Goal: Task Accomplishment & Management: Manage account settings

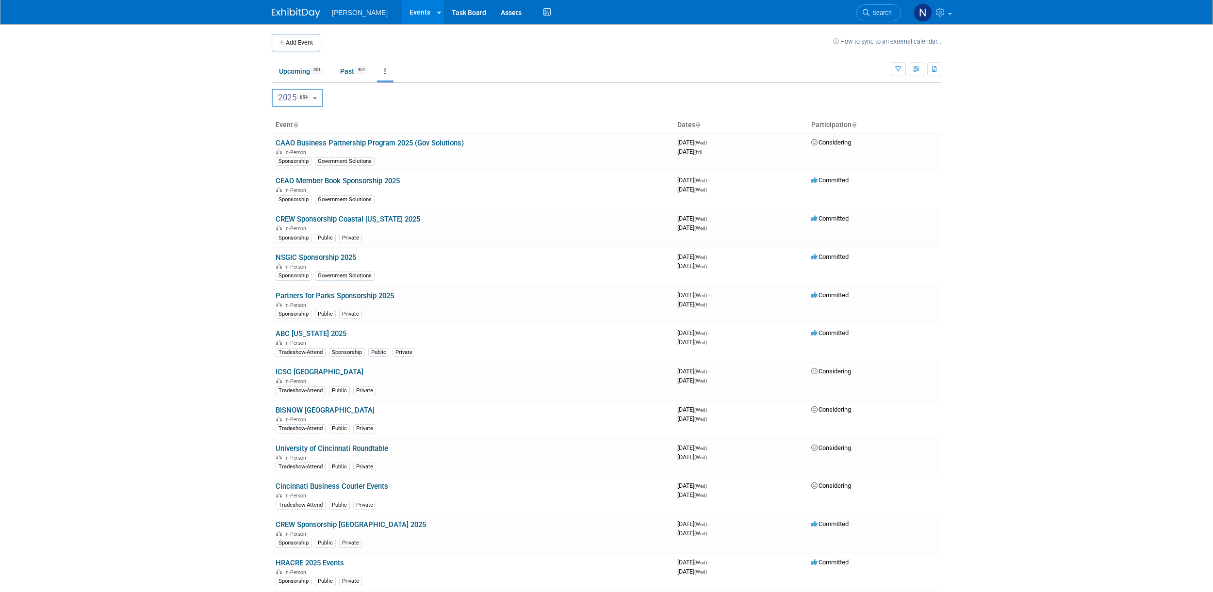
click at [898, 71] on icon "button" at bounding box center [898, 69] width 6 height 6
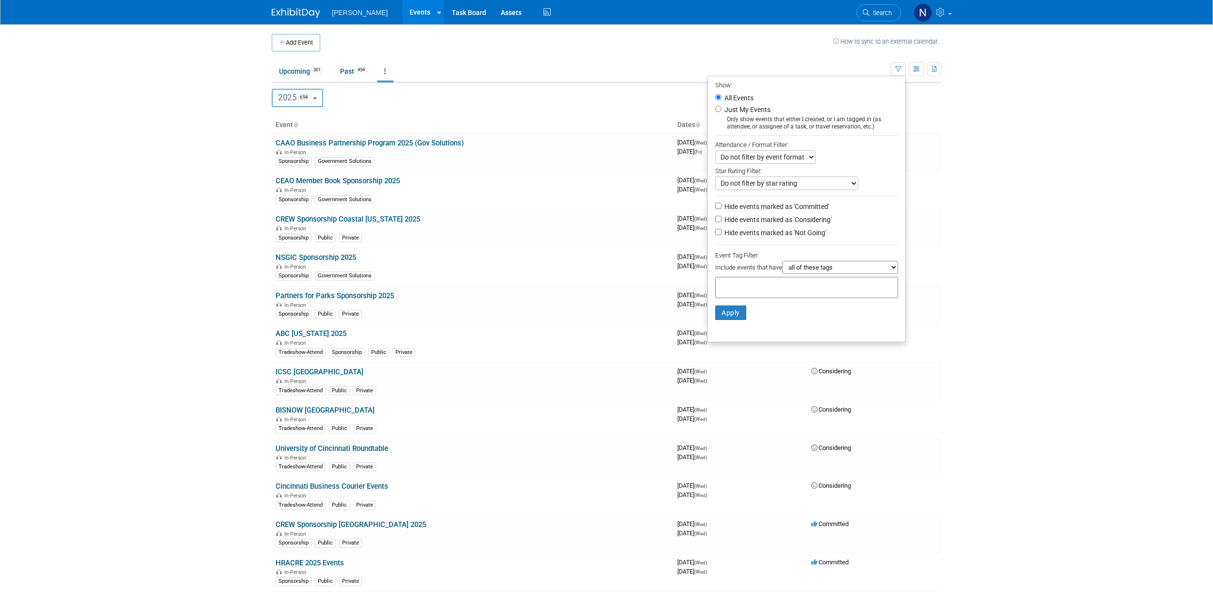
click at [853, 286] on div at bounding box center [806, 287] width 183 height 21
click at [724, 362] on div "Mission Critical" at bounding box center [752, 367] width 85 height 14
type input "Mission Critical"
click at [715, 329] on button "Apply" at bounding box center [730, 328] width 31 height 15
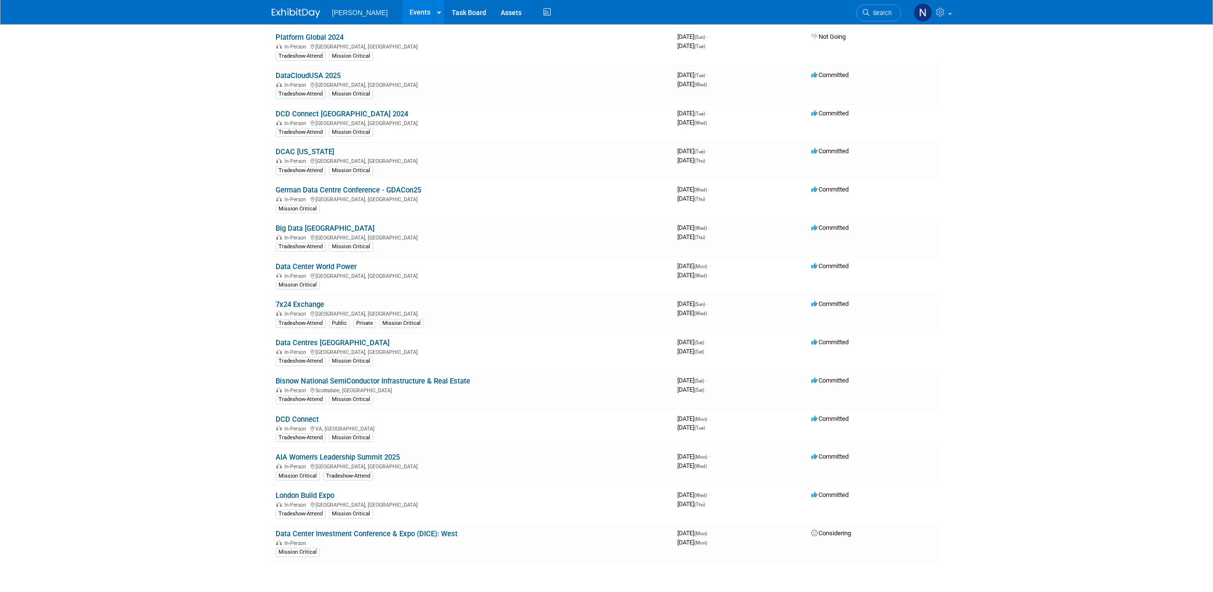
scroll to position [776, 0]
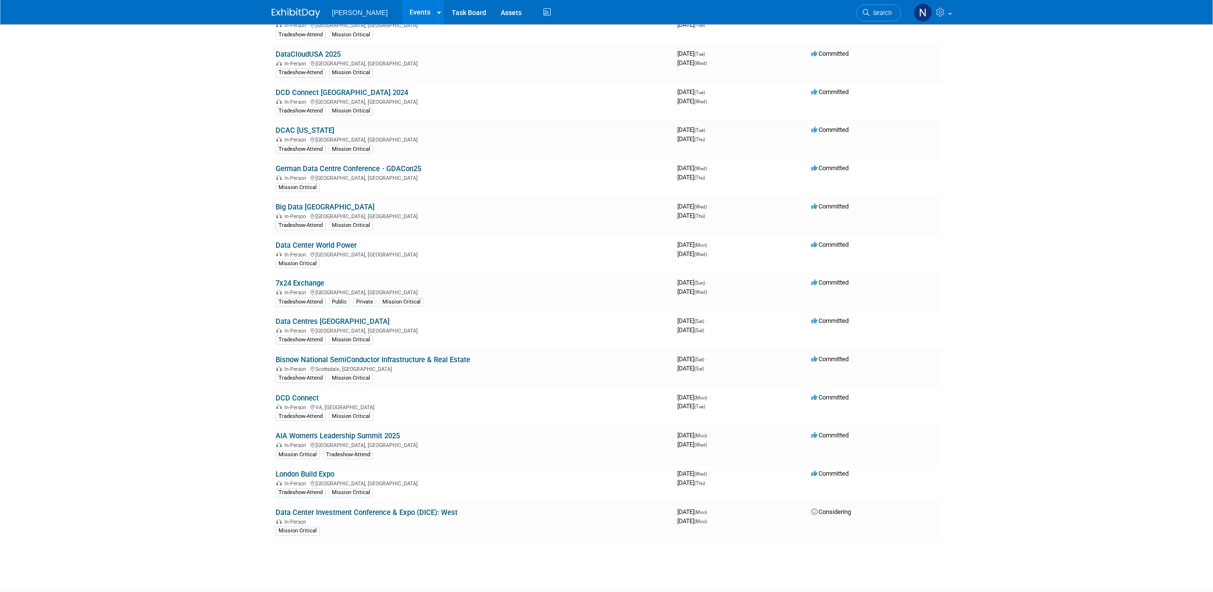
click at [345, 246] on link "Data Center World Power" at bounding box center [316, 245] width 81 height 9
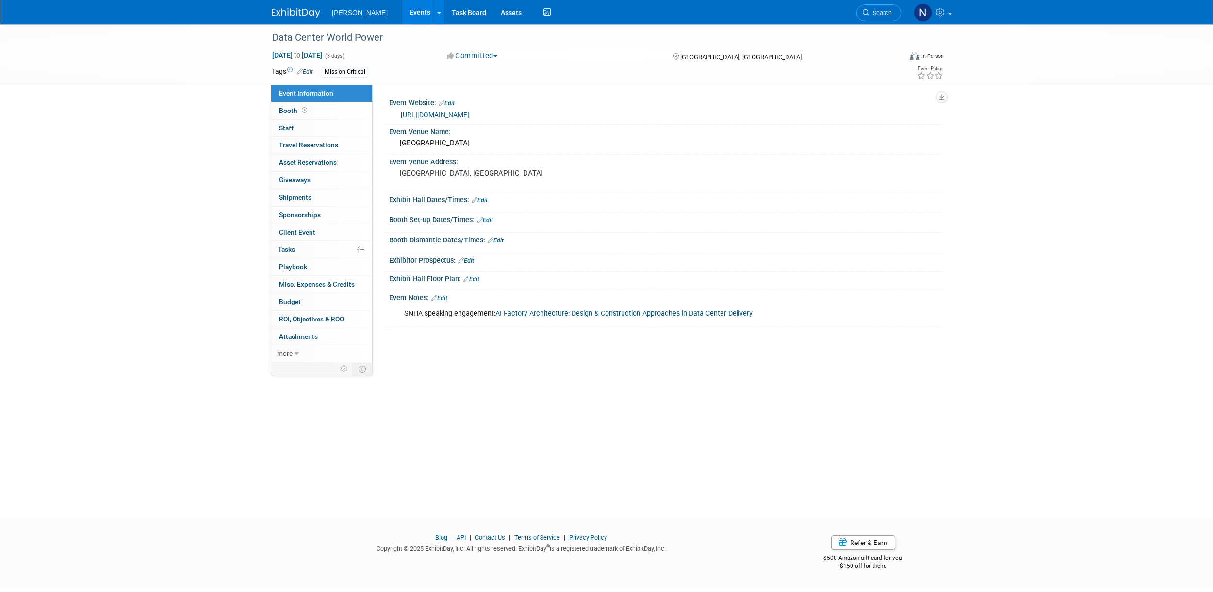
click at [290, 129] on span "Staff 0" at bounding box center [286, 128] width 15 height 8
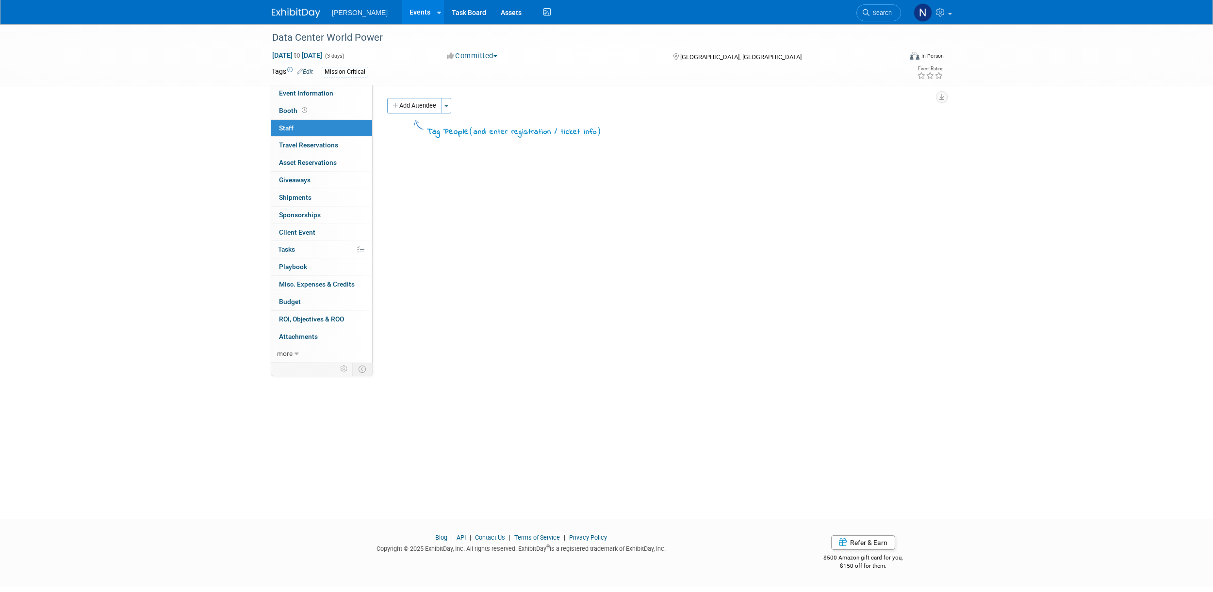
click at [448, 107] on span "button" at bounding box center [446, 106] width 4 height 2
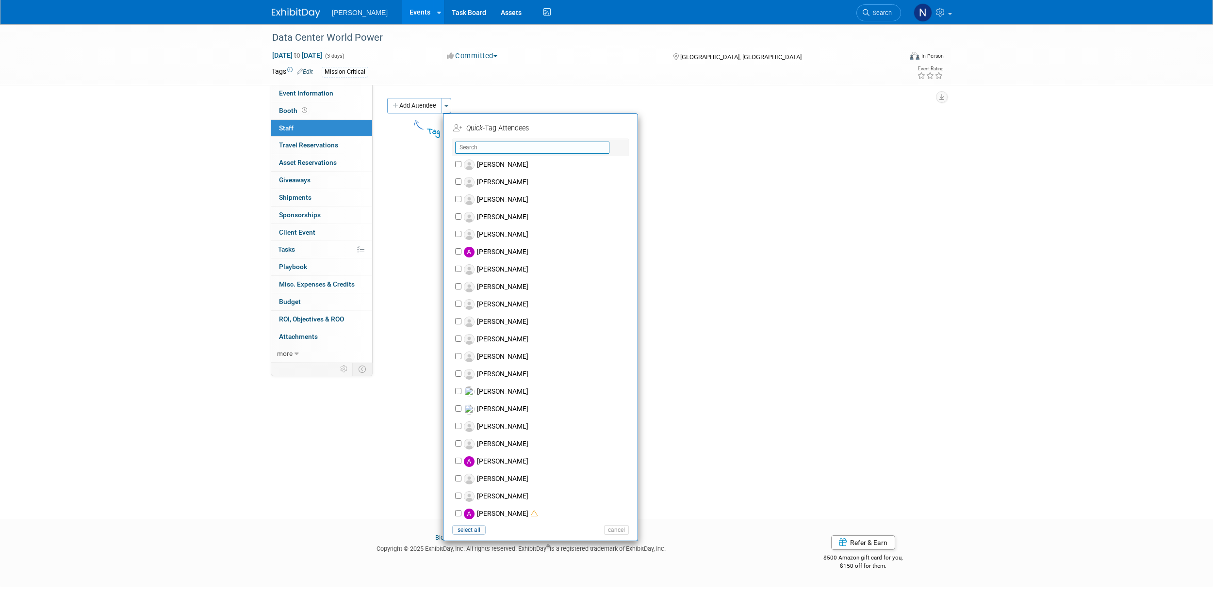
click at [493, 144] on input "text" at bounding box center [532, 148] width 154 height 12
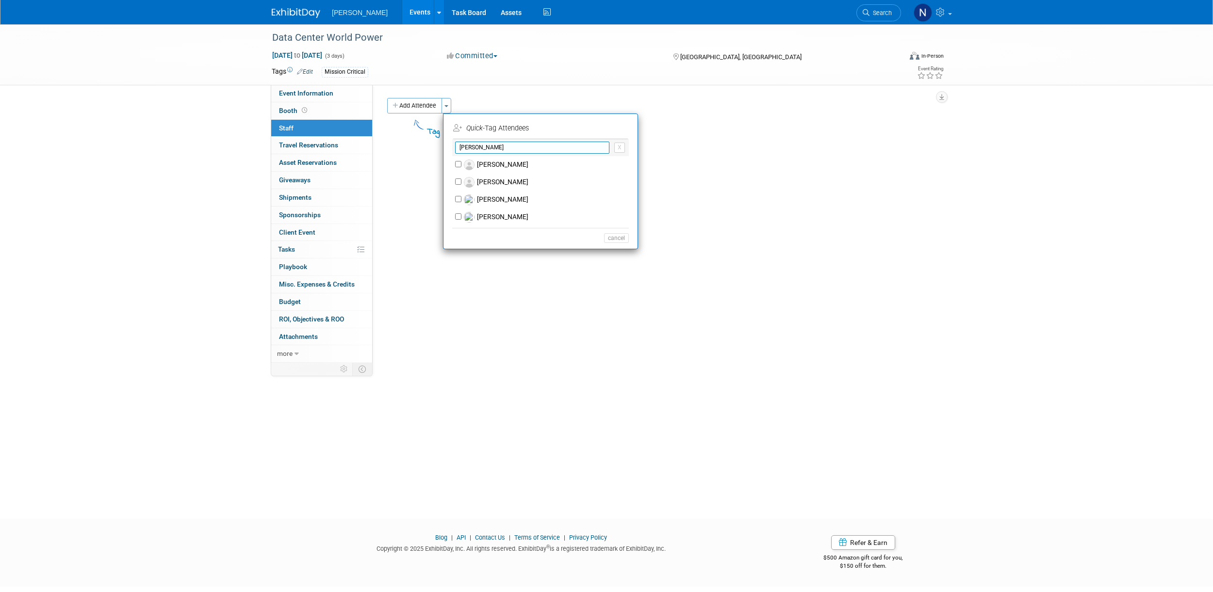
type input "alex"
click at [508, 181] on label "Alex Zimmerman" at bounding box center [546, 182] width 171 height 17
click at [461, 181] on input "Alex Zimmerman" at bounding box center [458, 182] width 6 height 6
checkbox input "true"
click at [608, 127] on button "Apply" at bounding box center [613, 128] width 30 height 14
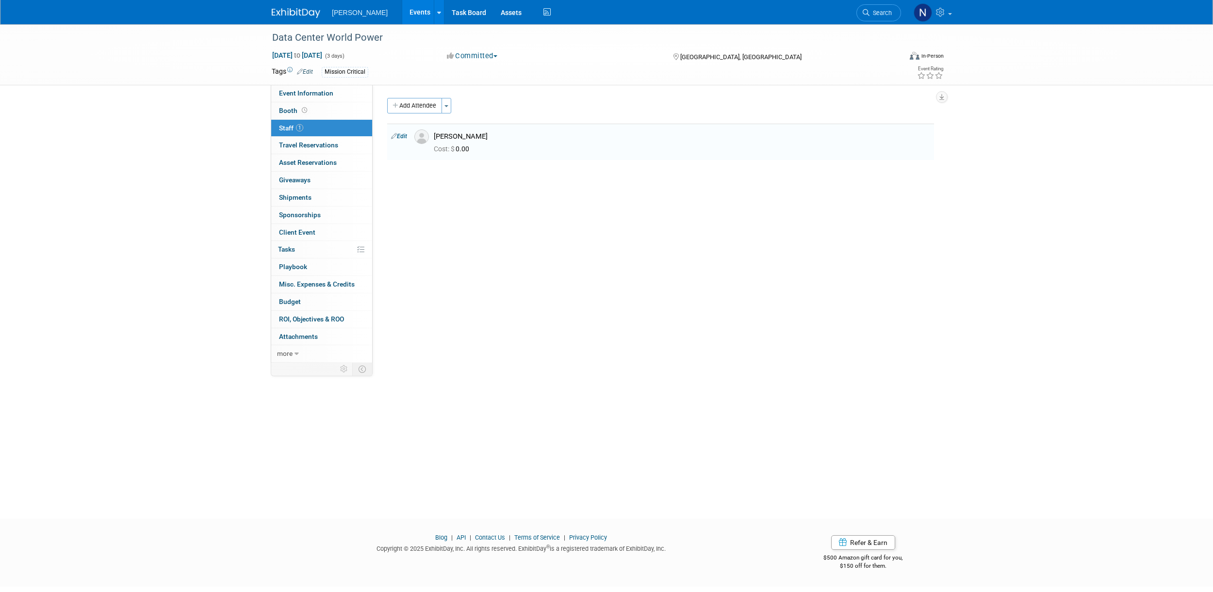
click at [448, 110] on button "Toggle Dropdown" at bounding box center [447, 106] width 10 height 16
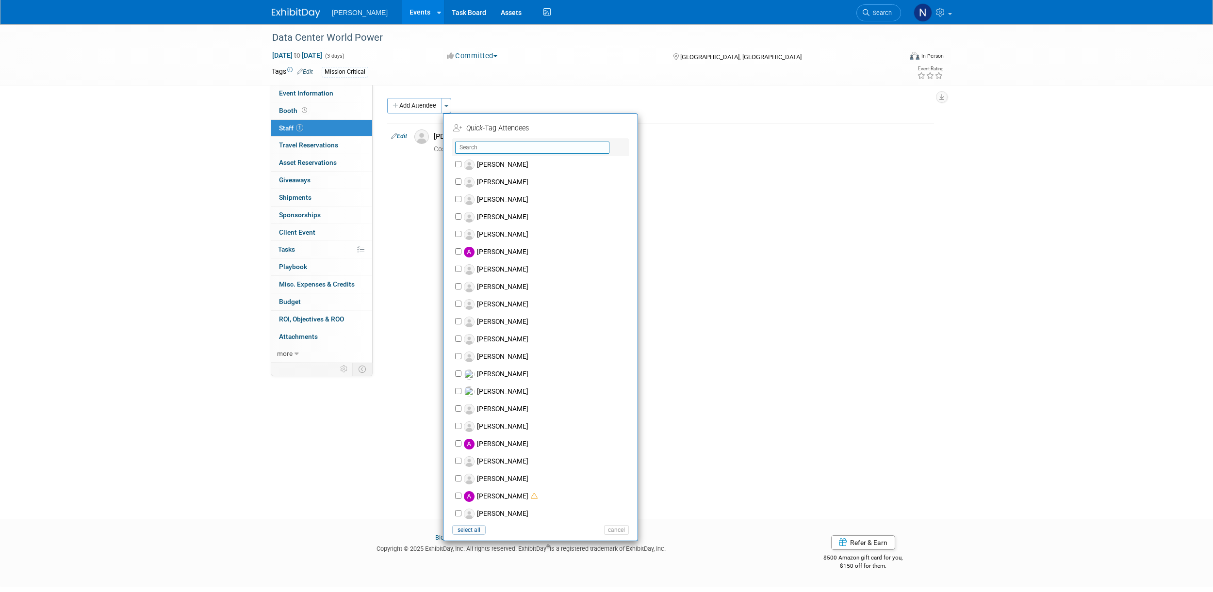
click at [485, 143] on input "text" at bounding box center [532, 148] width 154 height 12
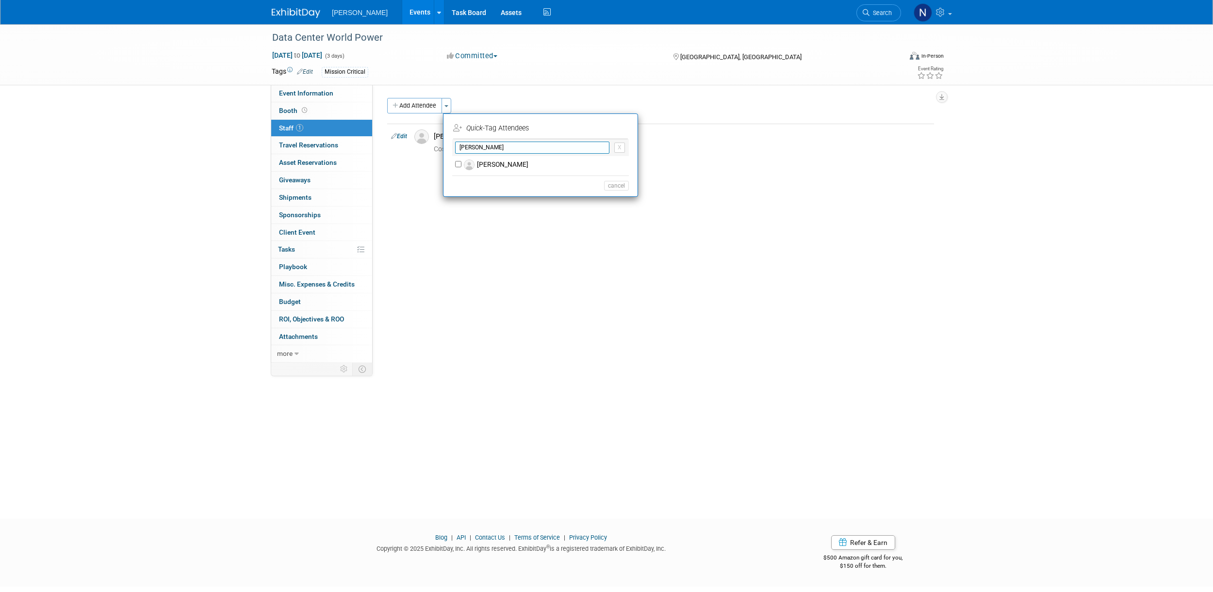
type input "lou"
click at [494, 164] on label "[PERSON_NAME]" at bounding box center [546, 164] width 171 height 17
click at [461, 164] on input "[PERSON_NAME]" at bounding box center [458, 164] width 6 height 6
checkbox input "true"
click at [608, 130] on button "Apply" at bounding box center [613, 128] width 30 height 14
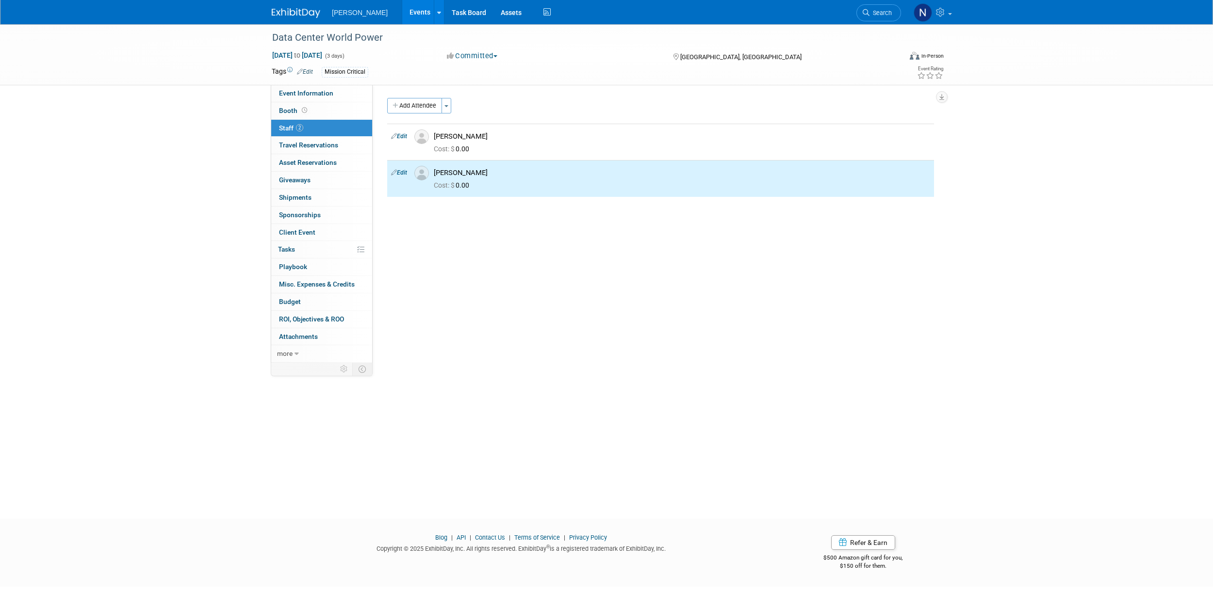
click at [450, 107] on button "Toggle Dropdown" at bounding box center [447, 106] width 10 height 16
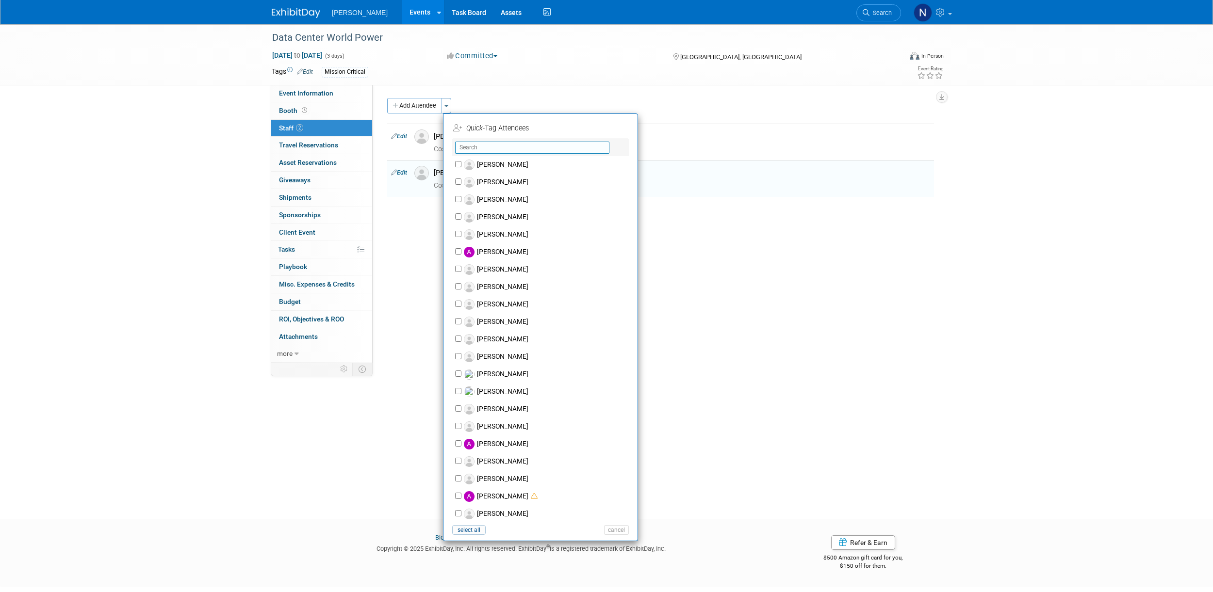
click at [484, 150] on input "text" at bounding box center [532, 148] width 154 height 12
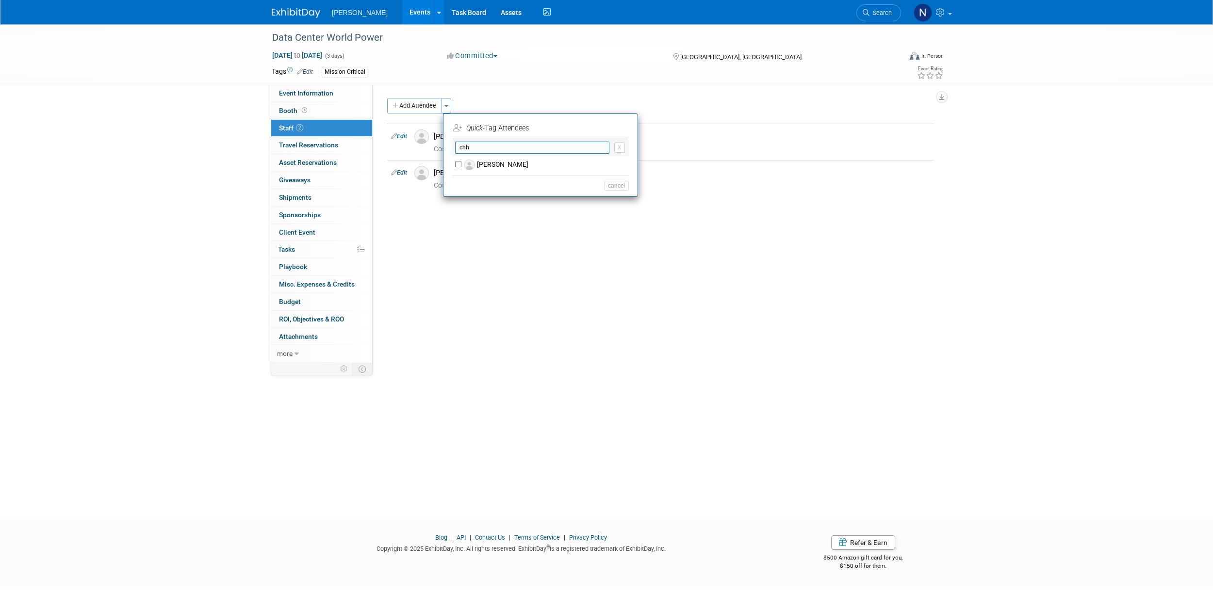
type input "chh"
click at [503, 162] on label "[PERSON_NAME]" at bounding box center [546, 164] width 171 height 17
click at [461, 162] on input "[PERSON_NAME]" at bounding box center [458, 164] width 6 height 6
checkbox input "true"
click at [607, 127] on button "Apply" at bounding box center [613, 128] width 30 height 14
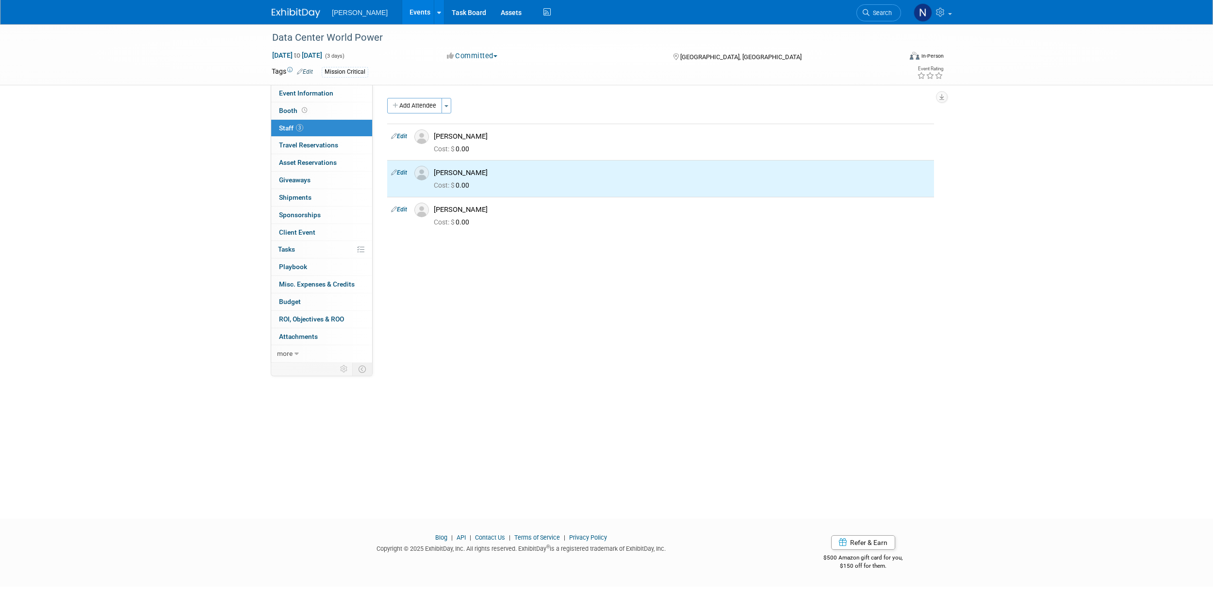
click at [448, 107] on span "button" at bounding box center [446, 106] width 4 height 2
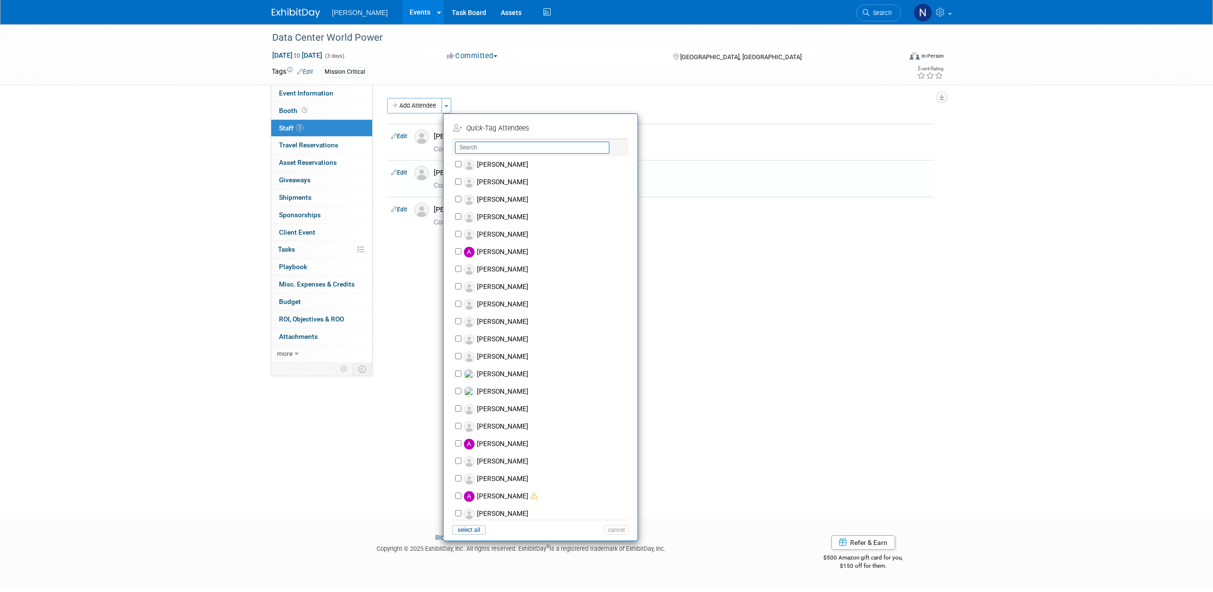
click at [485, 144] on input "text" at bounding box center [532, 148] width 154 height 12
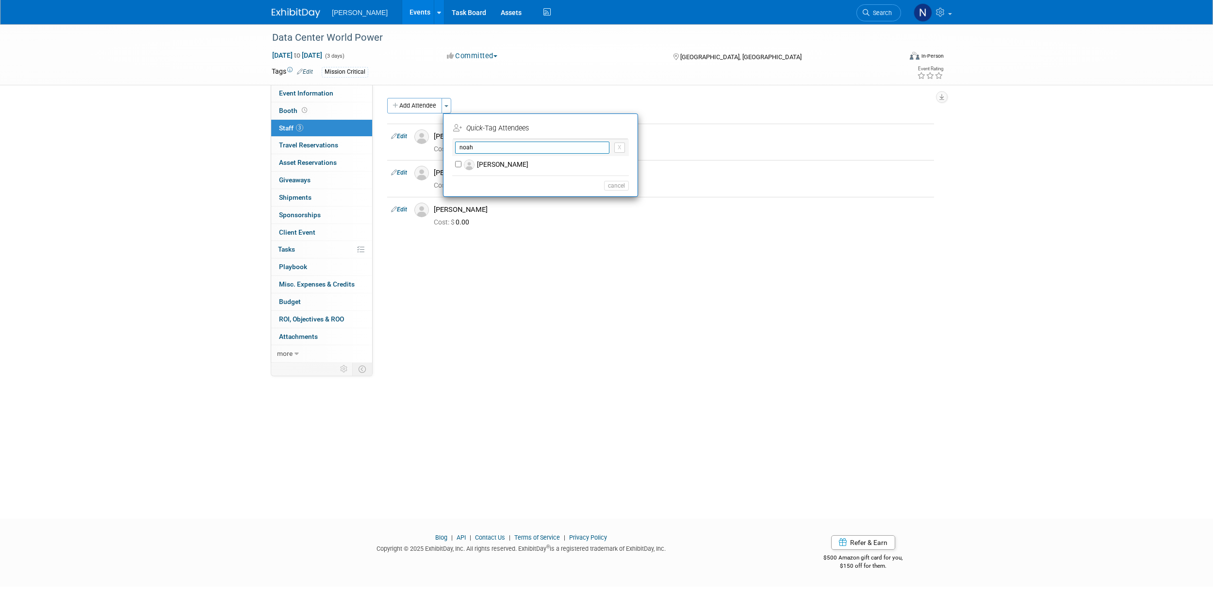
type input "noah"
click at [492, 162] on label "[PERSON_NAME]" at bounding box center [546, 164] width 171 height 17
click at [461, 162] on input "[PERSON_NAME]" at bounding box center [458, 164] width 6 height 6
checkbox input "true"
click at [615, 130] on button "Apply" at bounding box center [613, 128] width 30 height 14
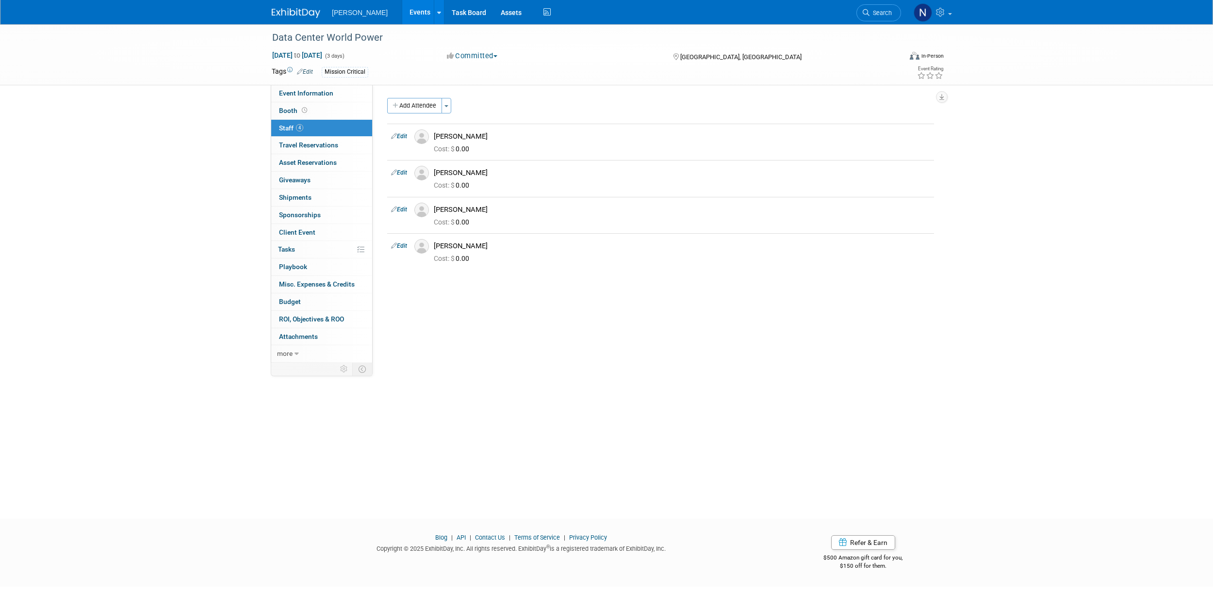
click at [402, 9] on link "Events" at bounding box center [419, 12] width 35 height 24
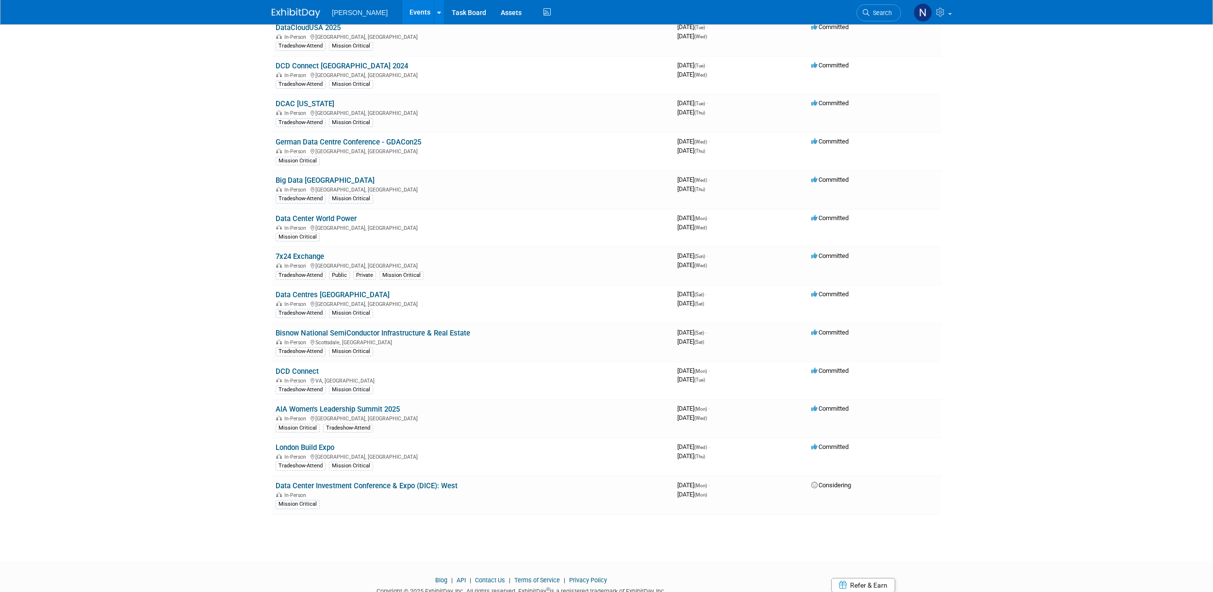
scroll to position [840, 0]
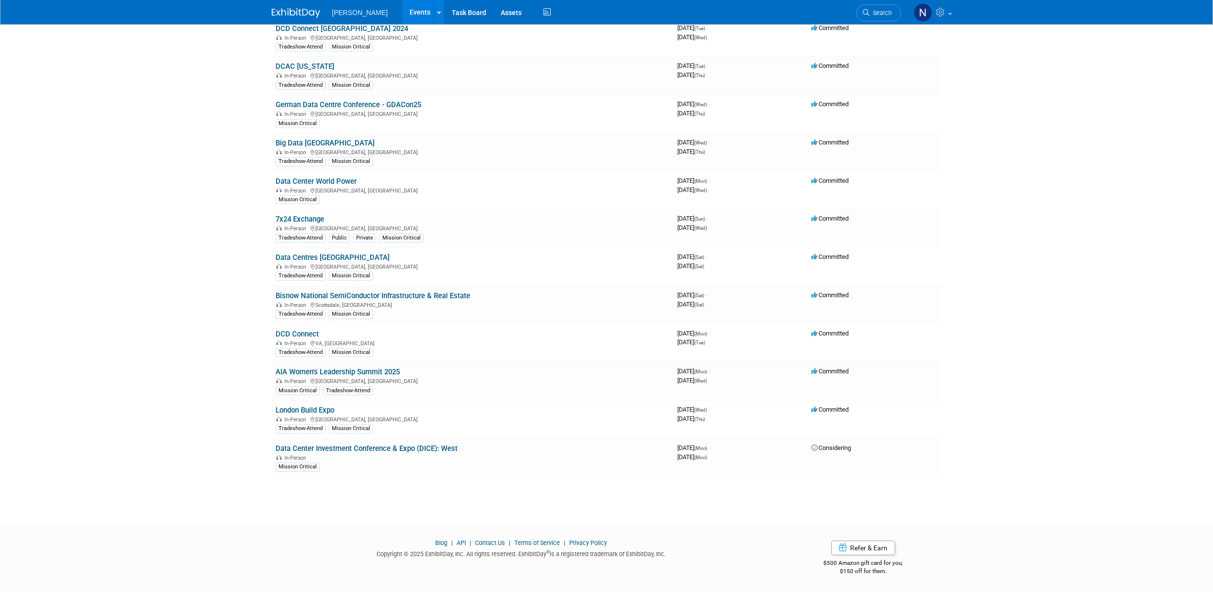
click at [337, 375] on link "AIA Women's Leadership Summit 2025" at bounding box center [338, 372] width 124 height 9
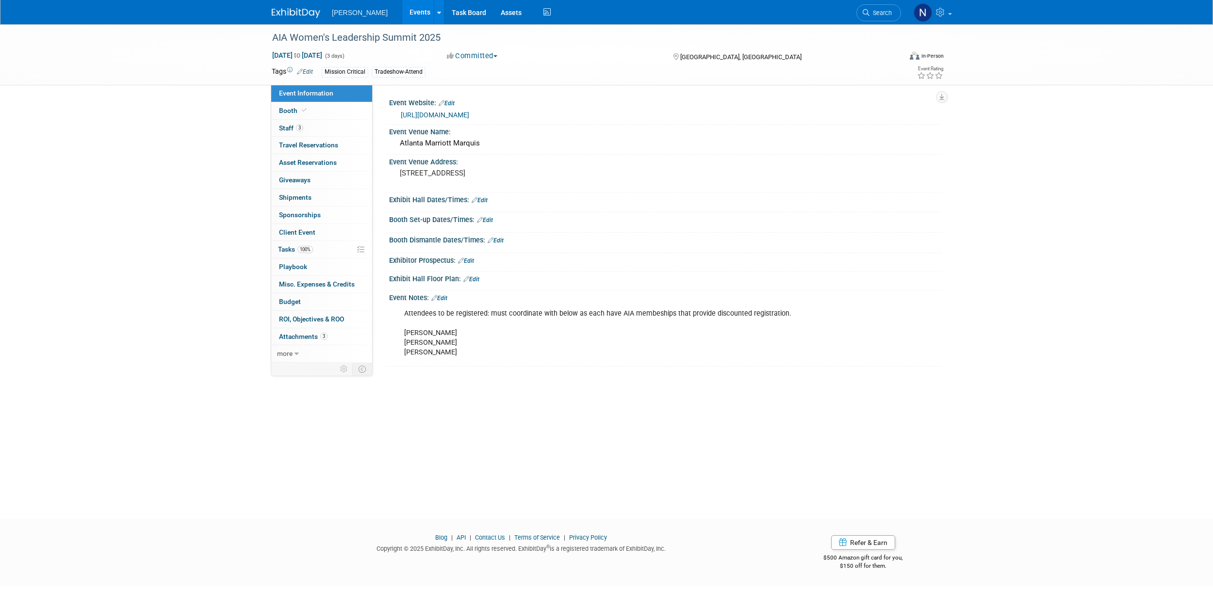
click at [287, 128] on span "Staff 3" at bounding box center [291, 128] width 24 height 8
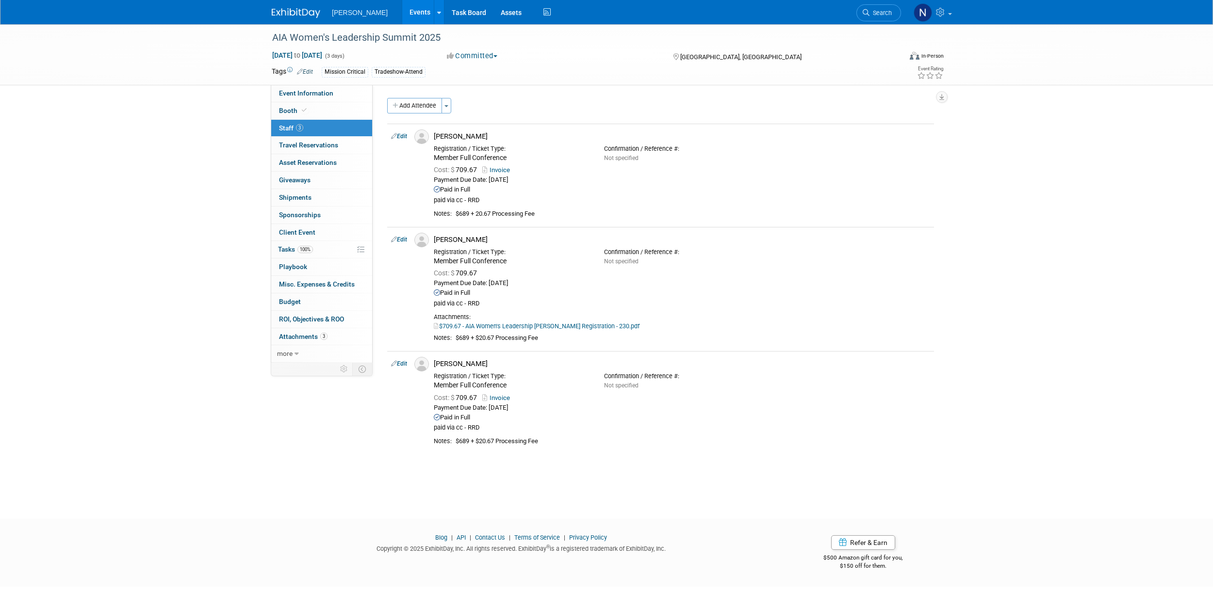
click at [310, 284] on span "Misc. Expenses & Credits 0" at bounding box center [317, 284] width 76 height 8
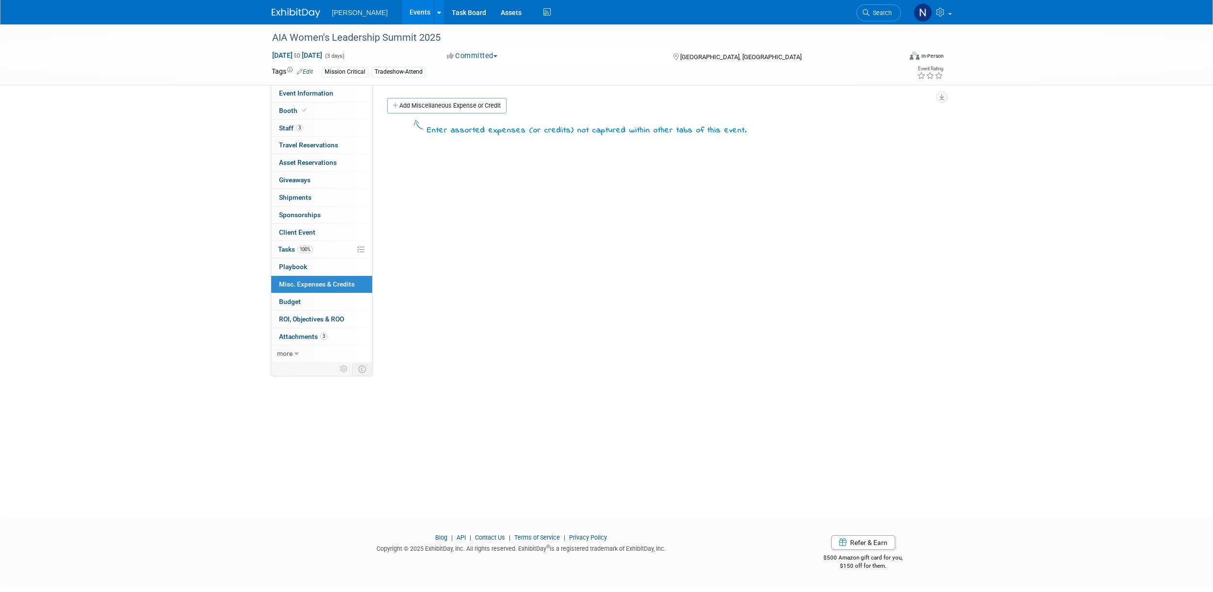
click at [292, 113] on span "Booth" at bounding box center [294, 111] width 30 height 8
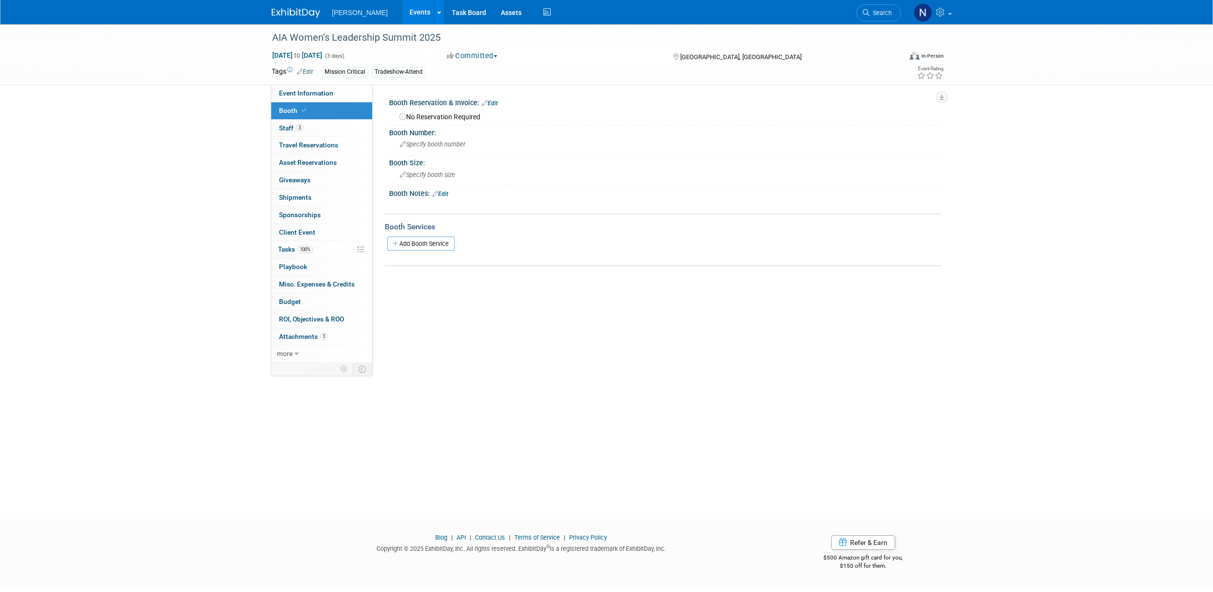
click at [301, 234] on span "Client Event" at bounding box center [297, 233] width 36 height 8
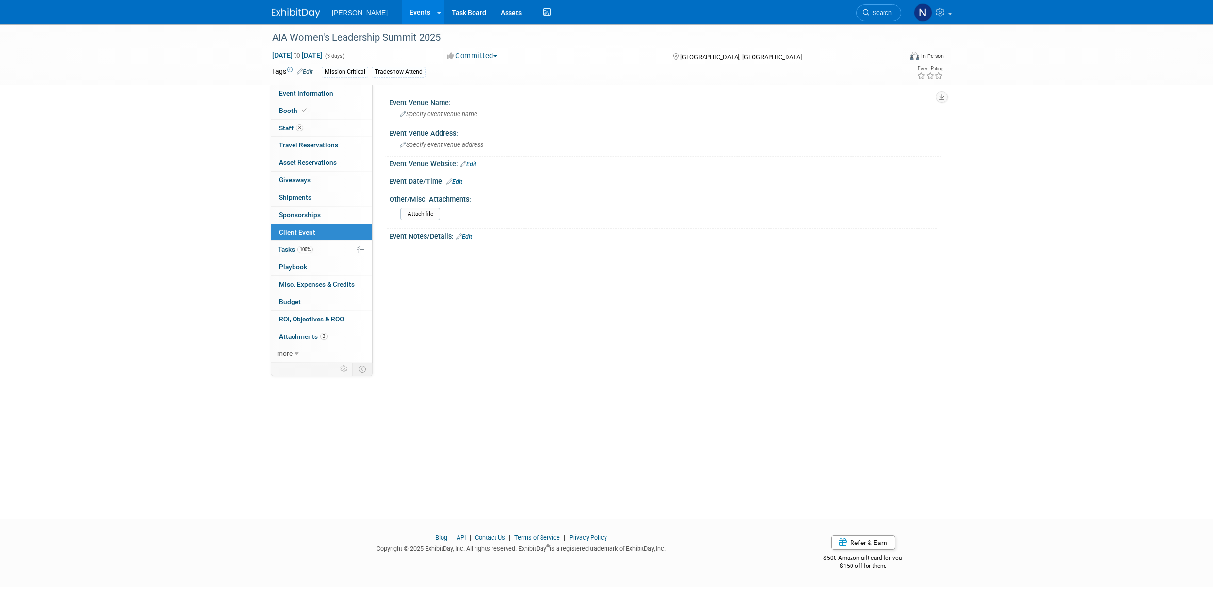
click at [322, 252] on link "100% Tasks 100%" at bounding box center [321, 249] width 101 height 17
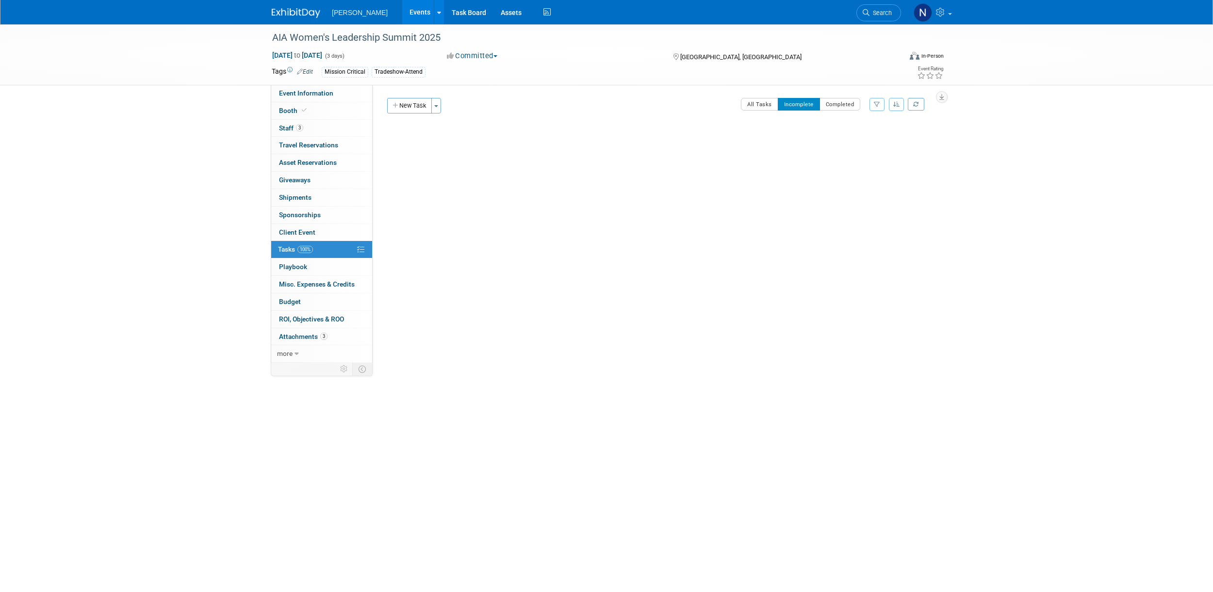
click at [311, 270] on link "0 Playbook 0" at bounding box center [321, 267] width 101 height 17
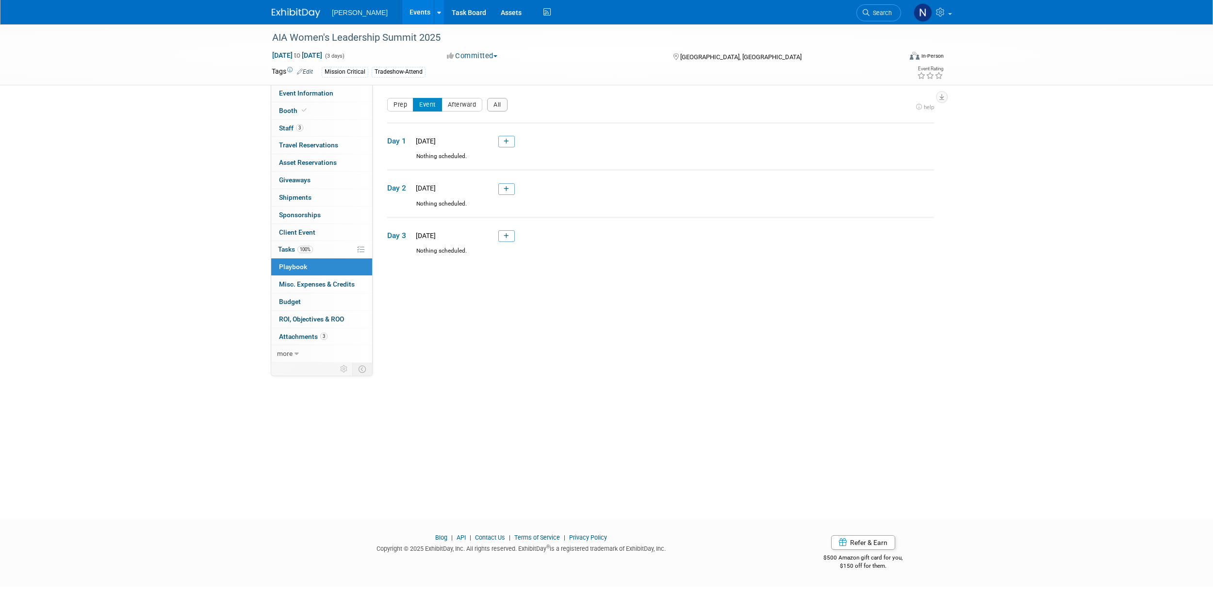
click at [313, 286] on span "Misc. Expenses & Credits 0" at bounding box center [317, 284] width 76 height 8
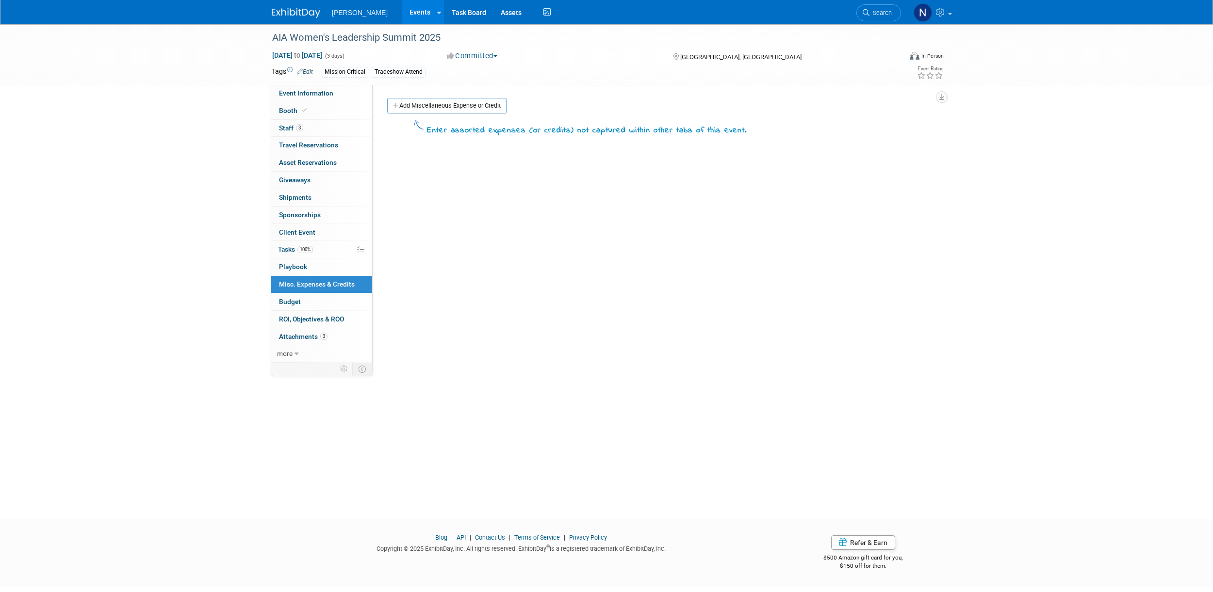
click at [295, 300] on span "Budget" at bounding box center [290, 302] width 22 height 8
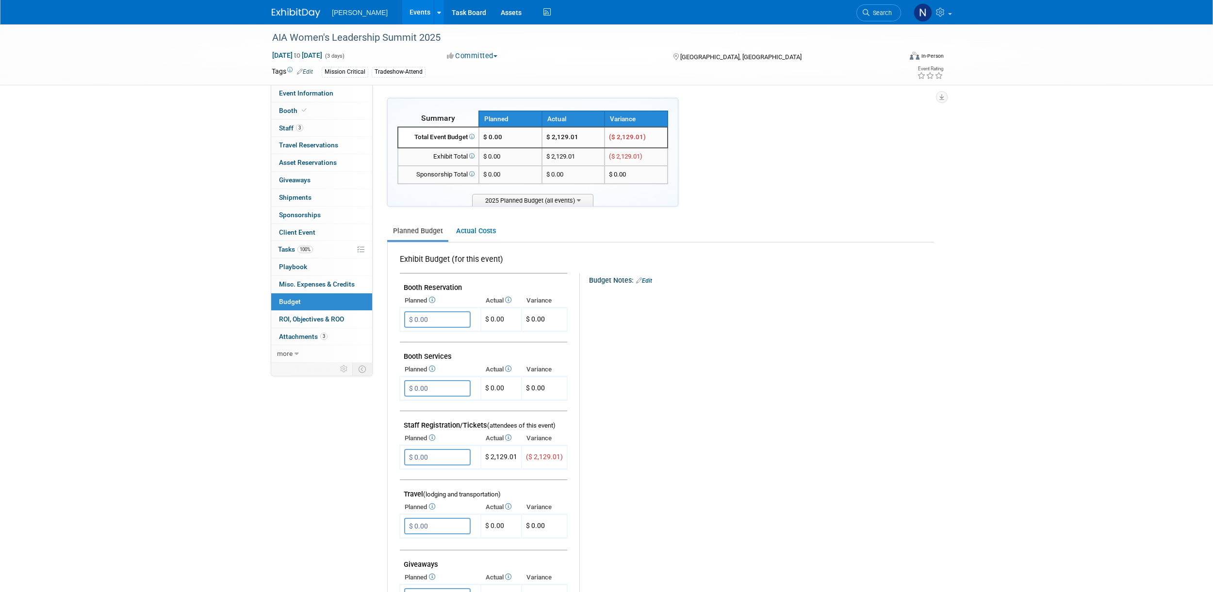
click at [564, 138] on td "$ 2,129.01" at bounding box center [573, 137] width 63 height 21
click at [307, 338] on span "Attachments 3" at bounding box center [303, 337] width 49 height 8
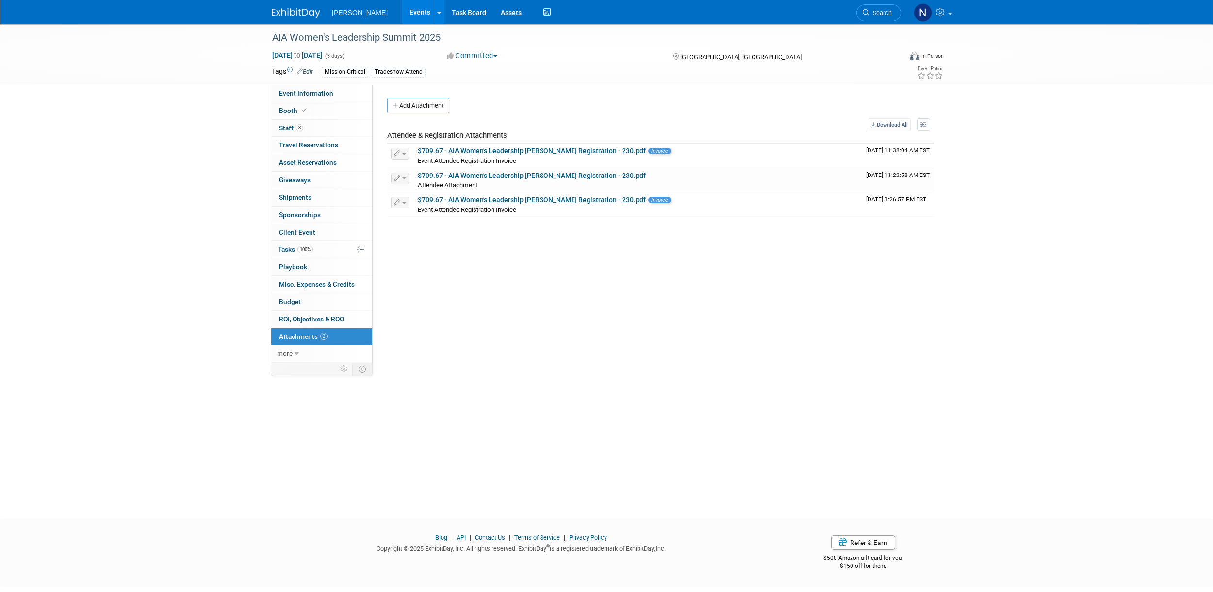
click at [659, 152] on span "Invoice" at bounding box center [659, 151] width 23 height 6
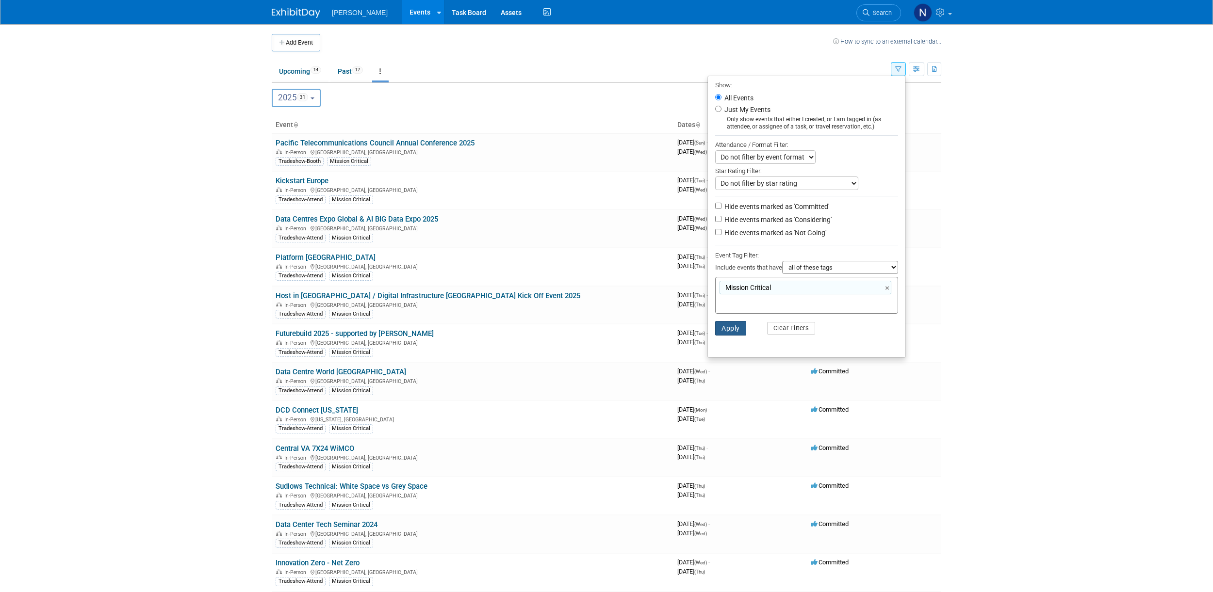
click at [722, 333] on button "Apply" at bounding box center [730, 328] width 31 height 15
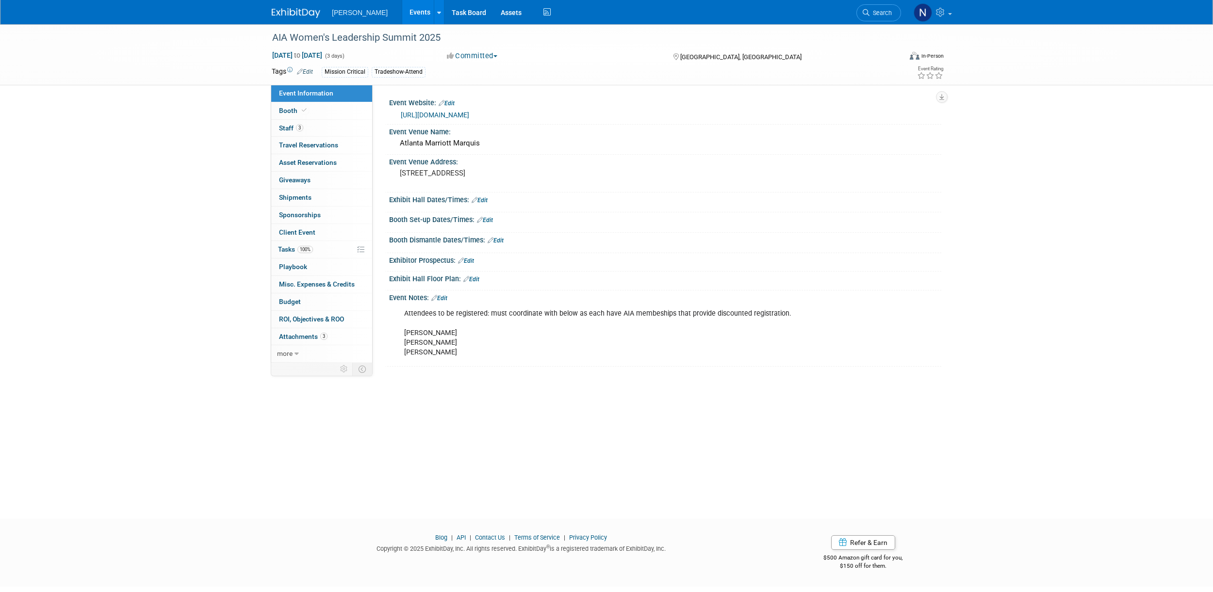
click at [306, 338] on span "Attachments 3" at bounding box center [303, 337] width 49 height 8
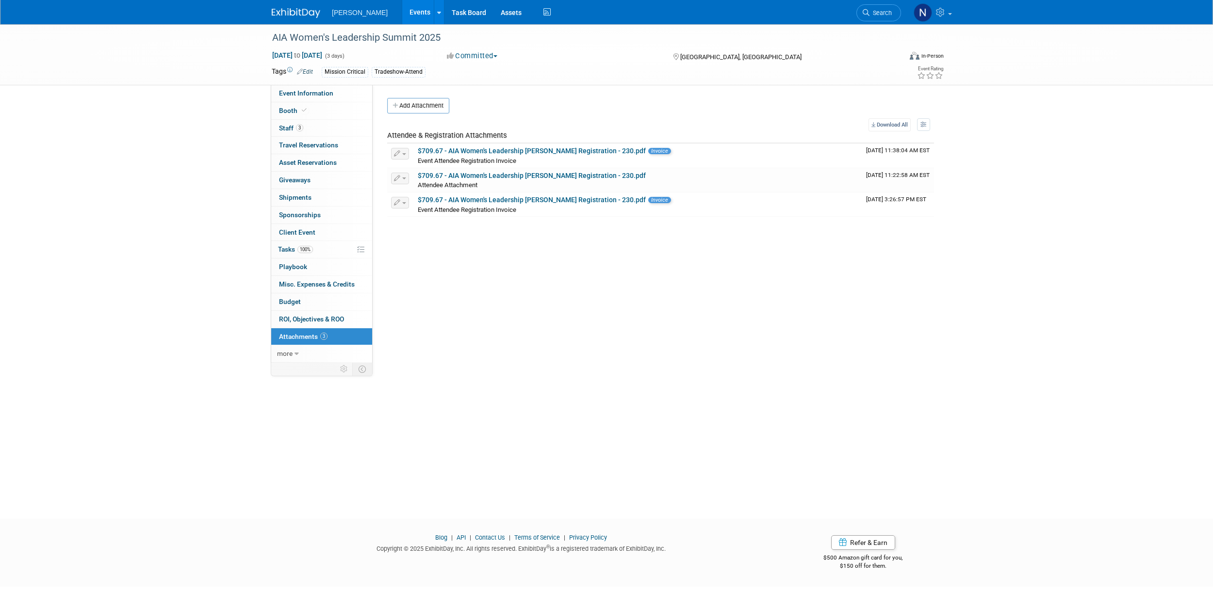
click at [289, 130] on span "Staff 3" at bounding box center [291, 128] width 24 height 8
